Goal: Check status

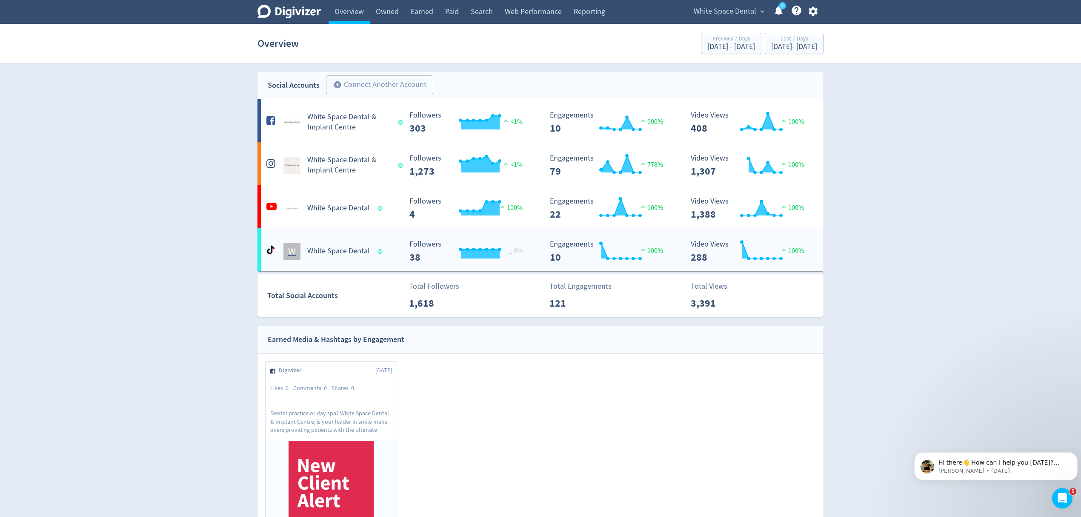
click at [380, 260] on div "W White Space Dental" at bounding box center [332, 251] width 137 height 17
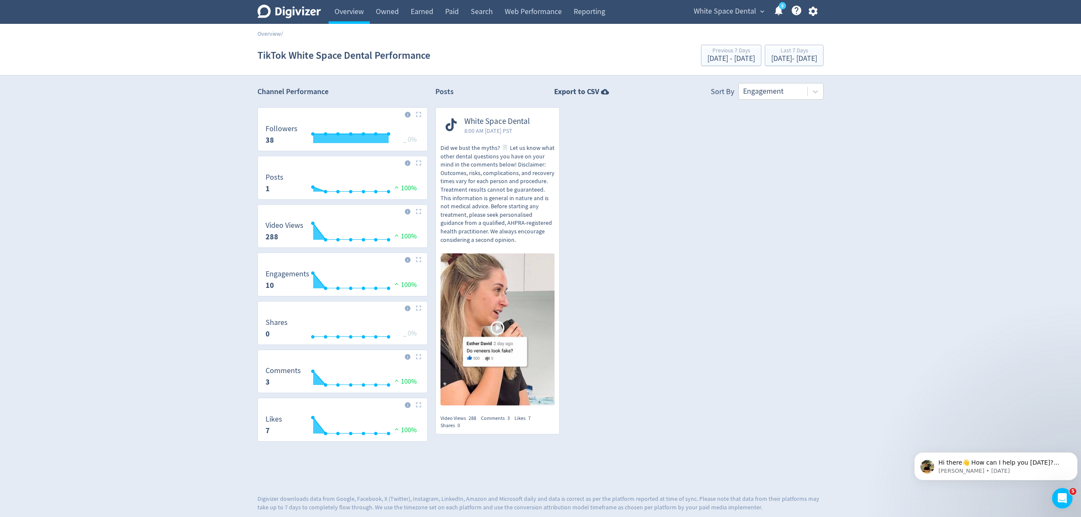
click at [491, 157] on p "Did we bust the myths? 🦷 Let us know what other dental questions you have on yo…" at bounding box center [497, 194] width 114 height 100
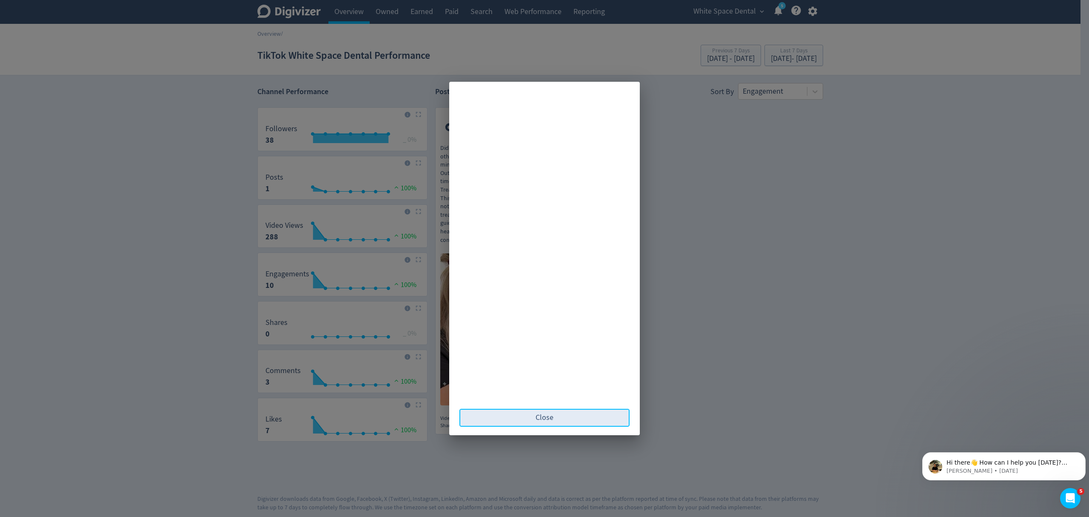
click at [553, 417] on span "Close" at bounding box center [545, 418] width 18 height 8
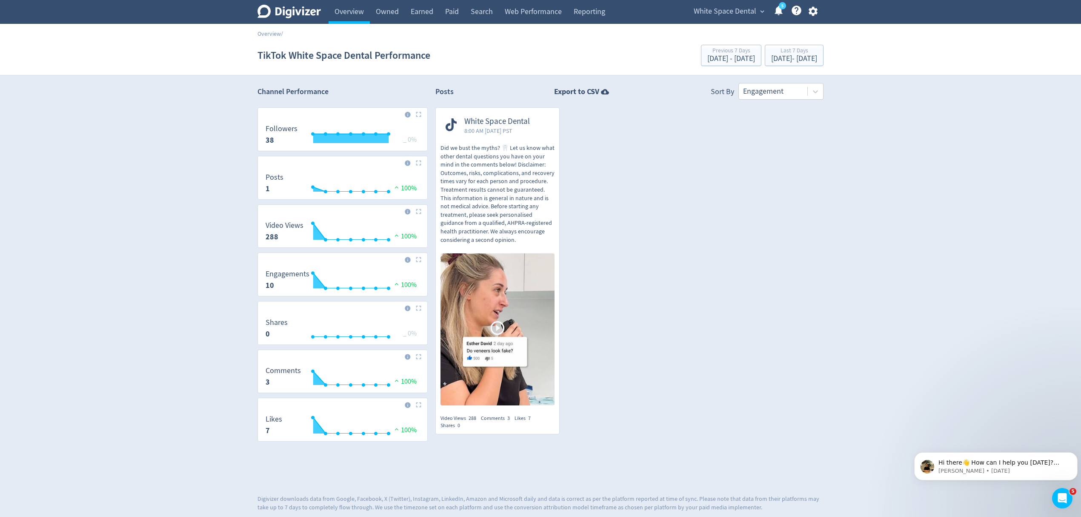
click at [516, 122] on span "White Space Dental" at bounding box center [497, 122] width 66 height 10
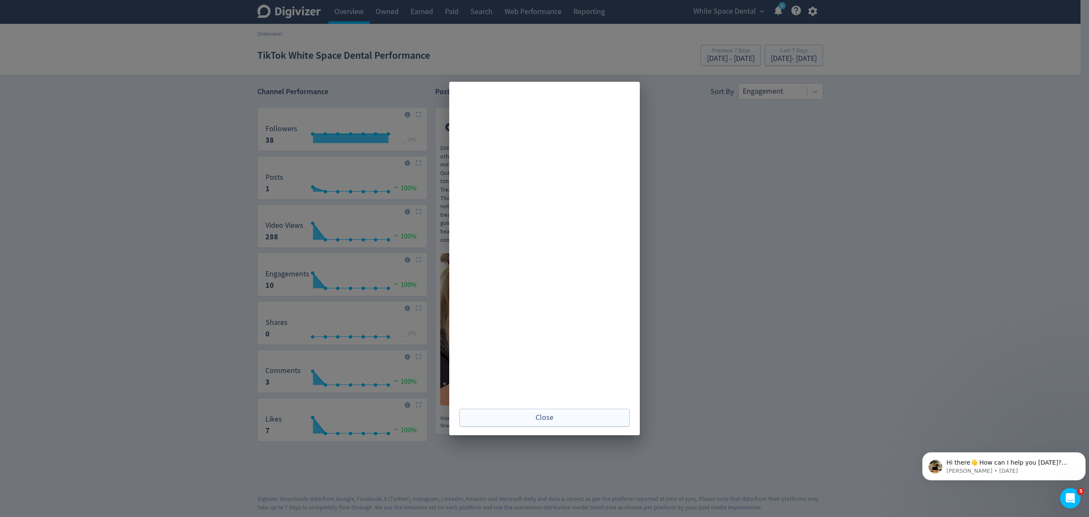
click at [782, 189] on div "Close" at bounding box center [544, 258] width 1089 height 517
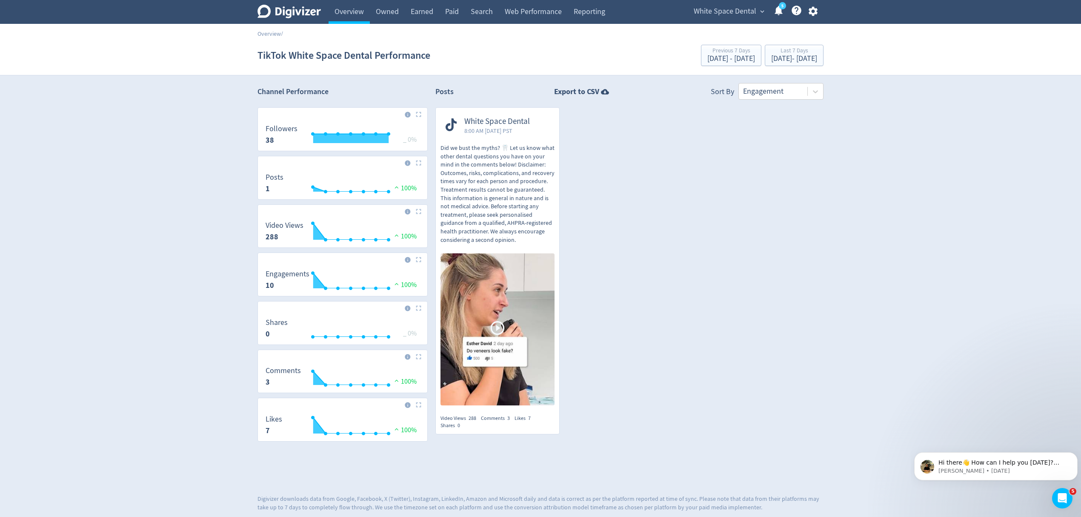
click at [796, 70] on section "TikTok White Space Dental Performance Previous 7 Days [DATE] - [DATE] Last 7 Da…" at bounding box center [540, 56] width 1081 height 40
click at [790, 61] on div "[DATE] - [DATE]" at bounding box center [794, 59] width 46 height 8
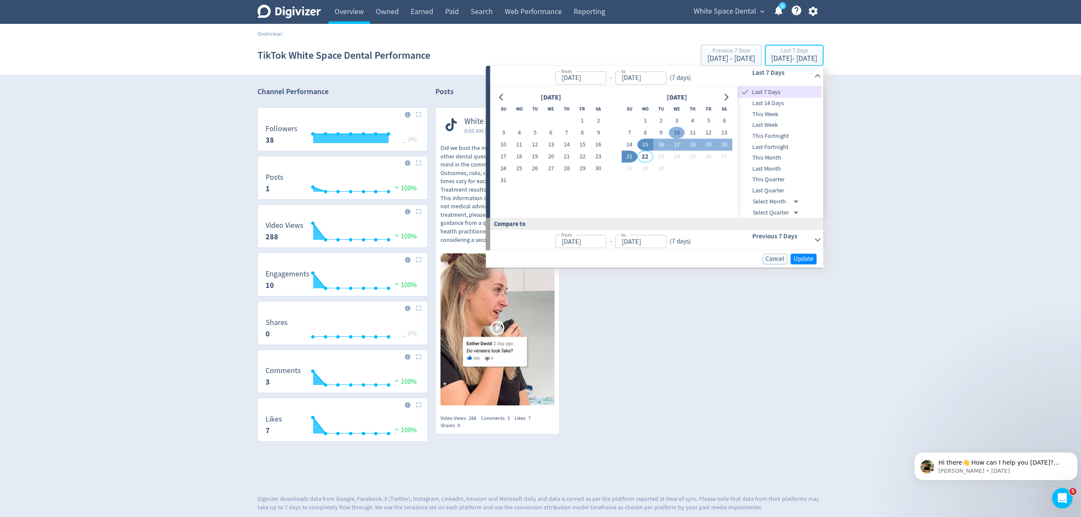
type input "[DATE]"
click at [649, 119] on button "1" at bounding box center [645, 121] width 16 height 12
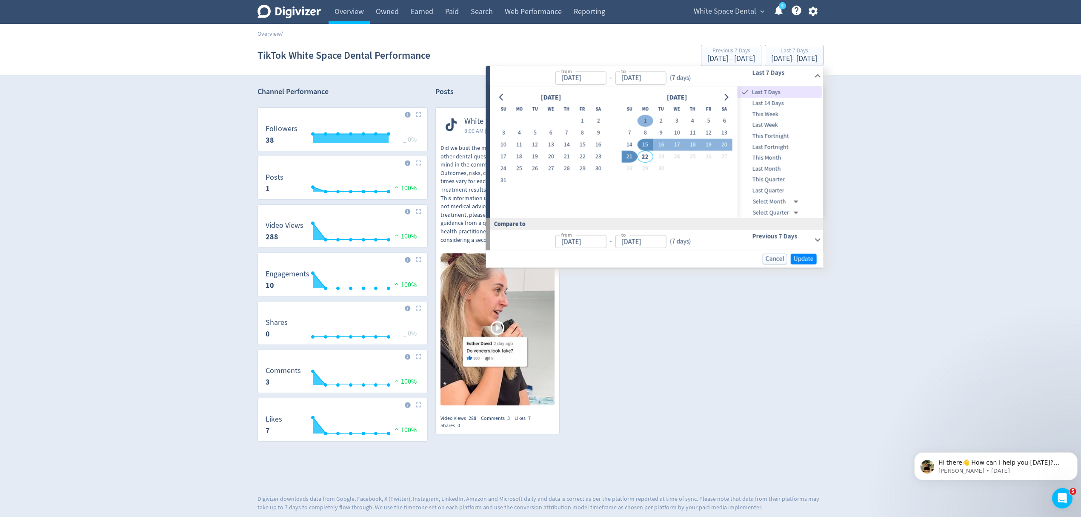
type input "[DATE]"
click at [626, 146] on button "14" at bounding box center [629, 145] width 16 height 12
type input "[DATE]"
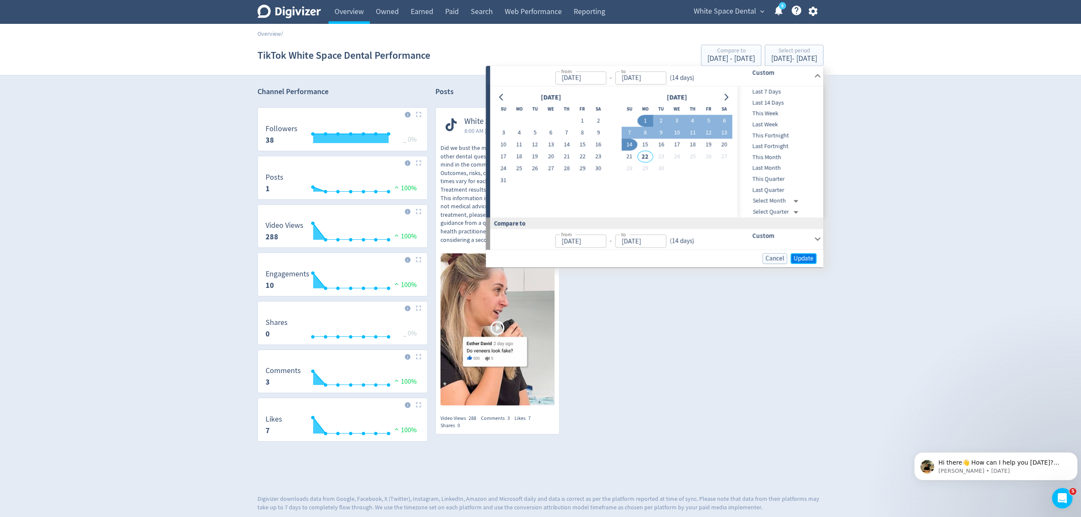
click at [808, 258] on span "Update" at bounding box center [804, 258] width 20 height 6
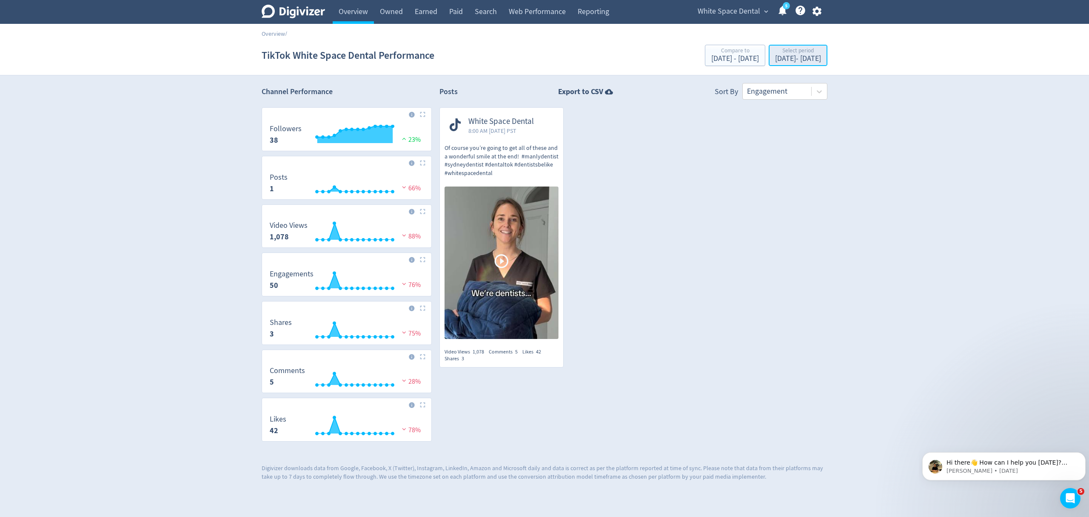
click at [775, 53] on div "Select period" at bounding box center [798, 51] width 46 height 7
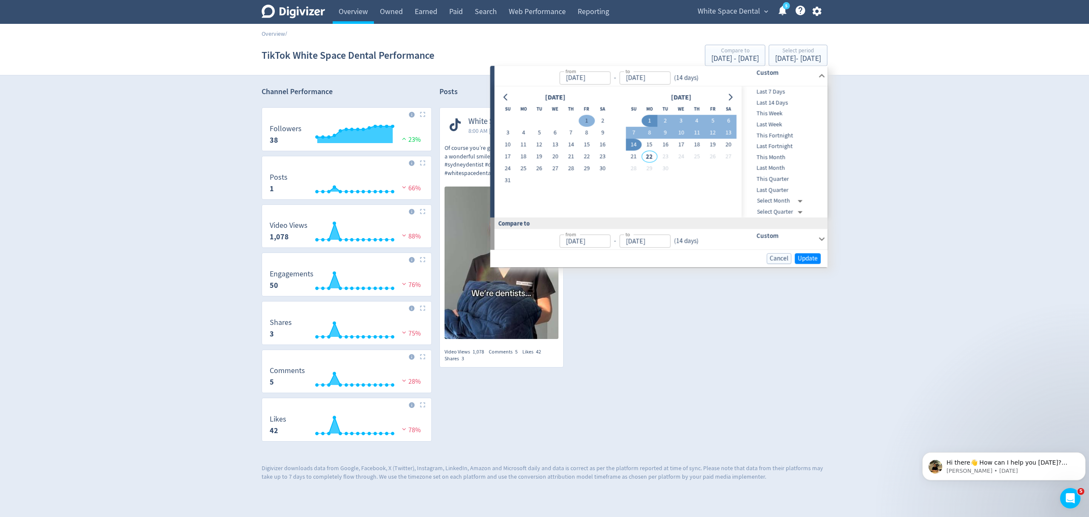
click at [585, 118] on button "1" at bounding box center [587, 121] width 16 height 12
type input "[DATE]"
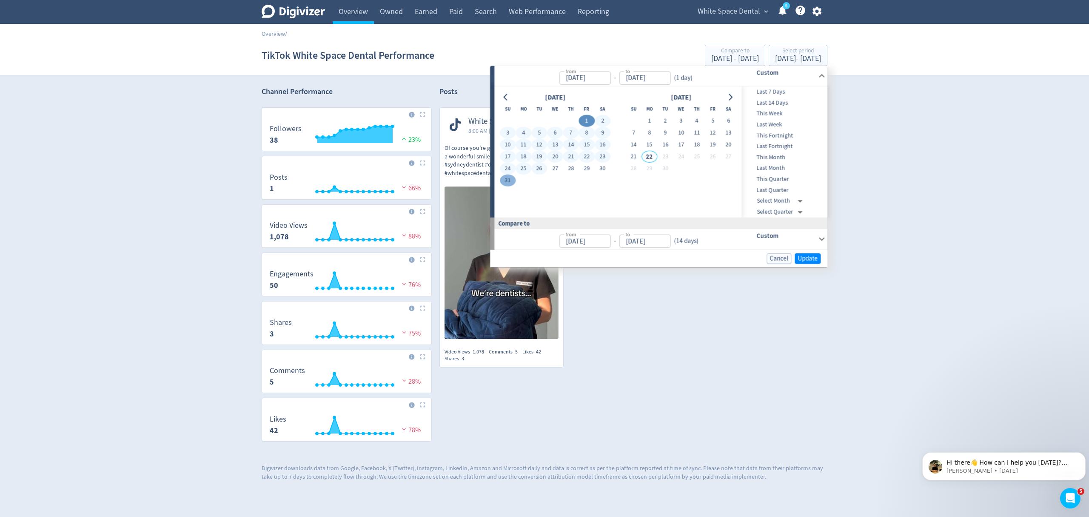
click at [509, 180] on button "31" at bounding box center [508, 180] width 16 height 12
type input "[DATE]"
click at [804, 261] on span "Update" at bounding box center [808, 258] width 20 height 6
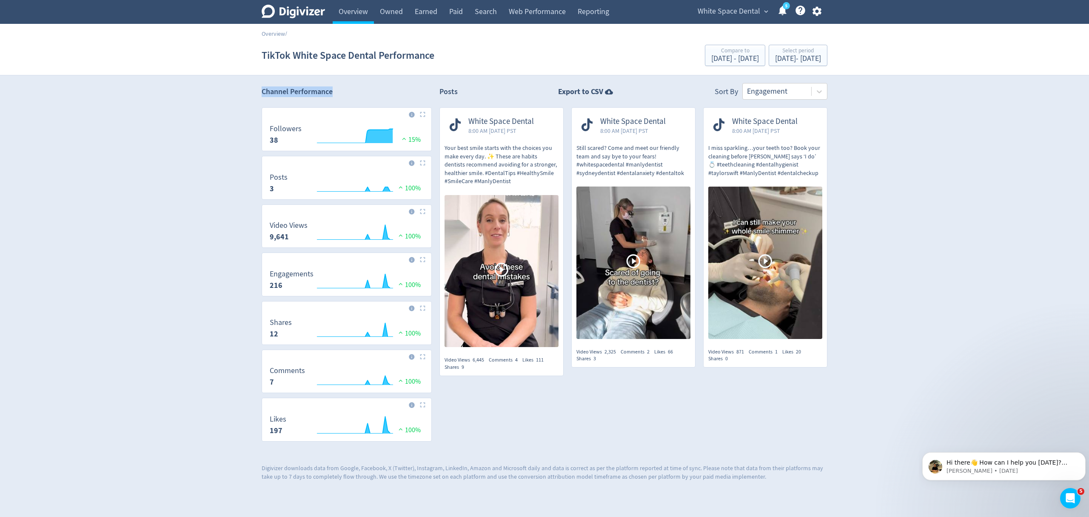
drag, startPoint x: 363, startPoint y: 91, endPoint x: 255, endPoint y: 89, distance: 107.7
click at [255, 89] on div "Channel Performance Created with Highcharts 10.3.3 Followers 38 15% Created wit…" at bounding box center [544, 281] width 581 height 397
copy h2 "Channel Performance"
